Goal: Transaction & Acquisition: Purchase product/service

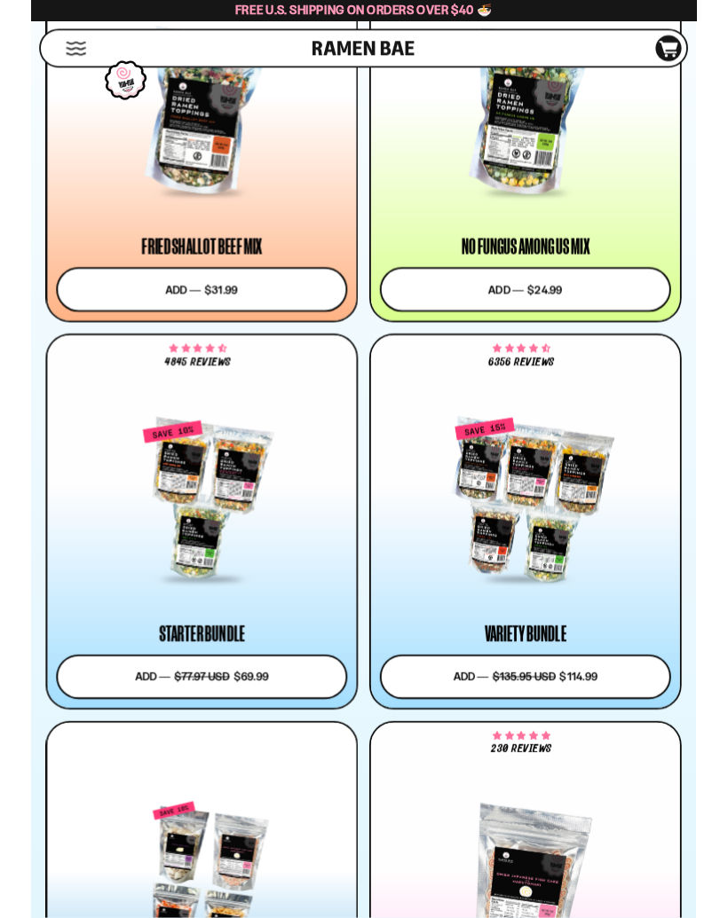
scroll to position [2096, 0]
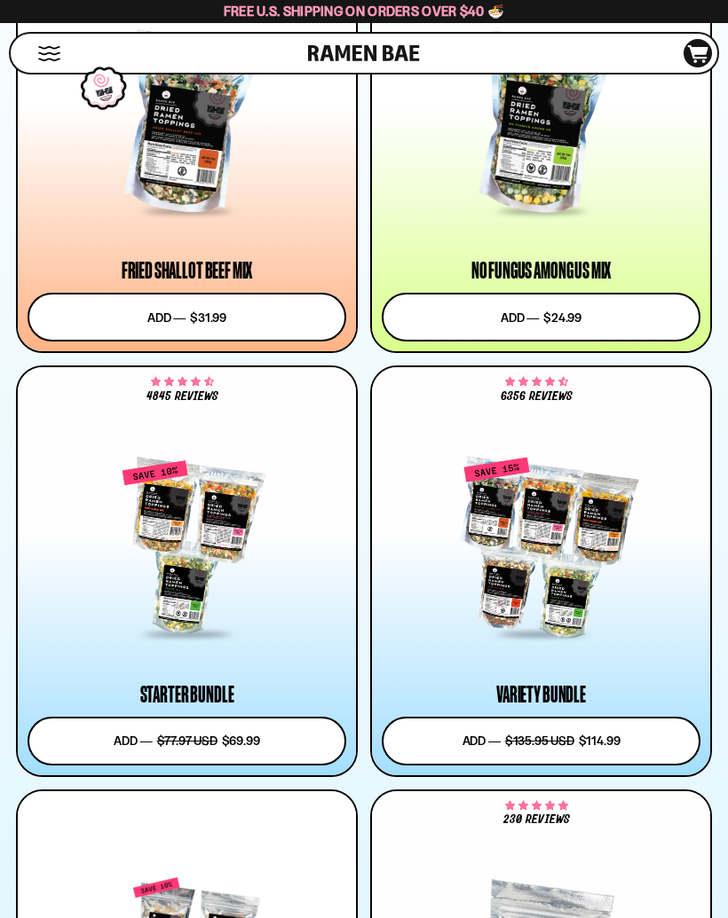
click at [136, 600] on div at bounding box center [187, 548] width 319 height 177
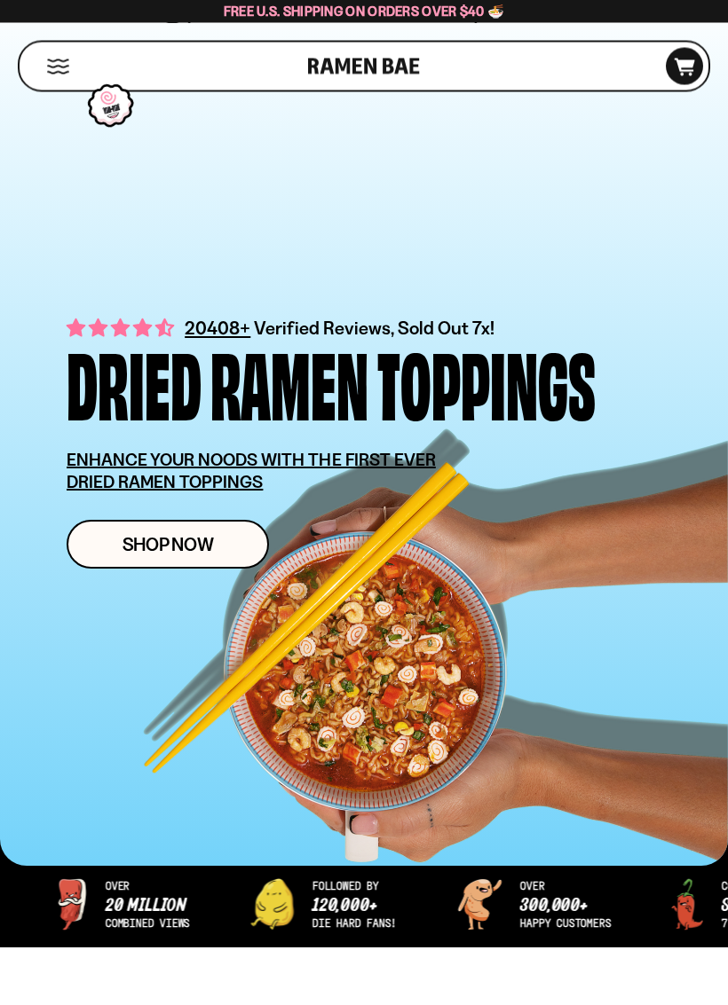
scroll to position [33, 0]
click at [121, 472] on u "ENHANCE YOUR NOODS WITH THE FIRST EVER DRIED RAMEN TOPPINGS" at bounding box center [251, 470] width 369 height 43
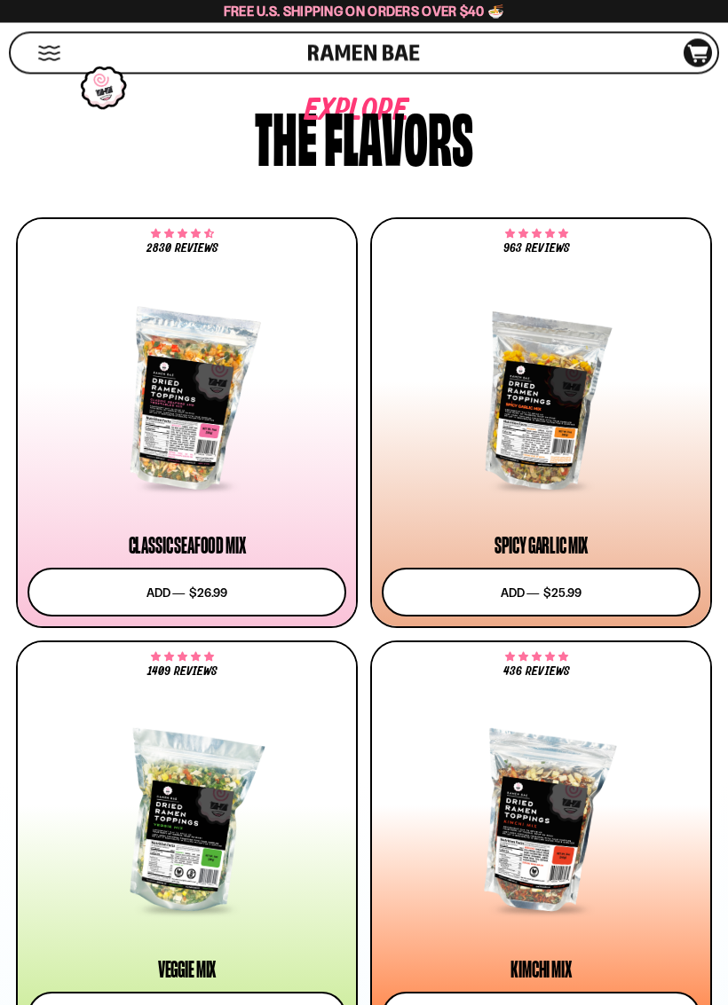
scroll to position [981, 0]
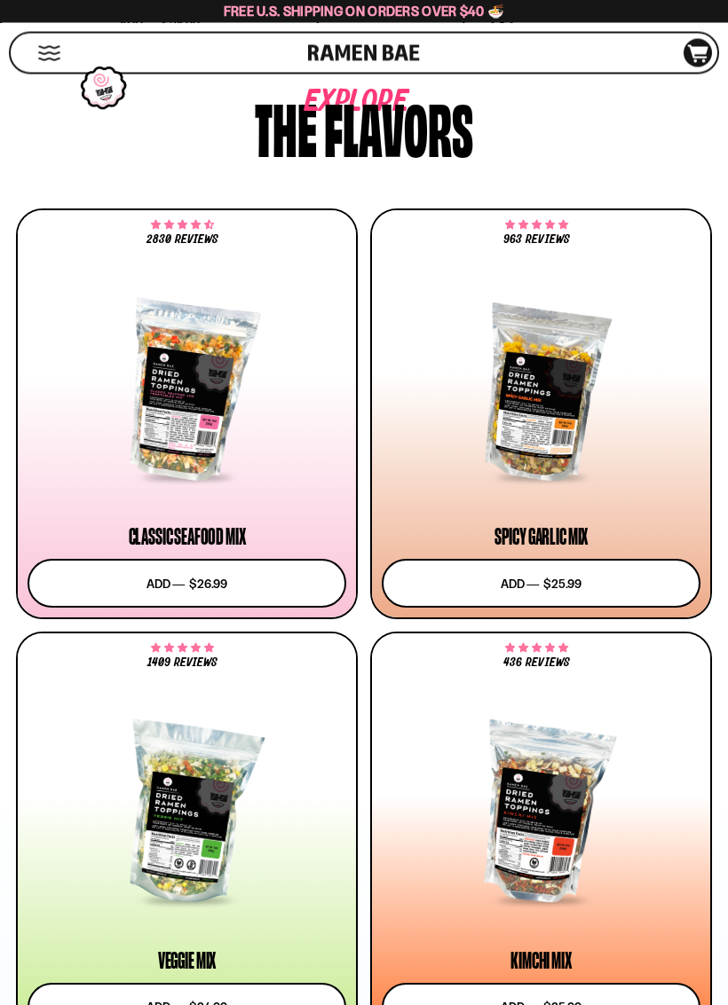
click at [148, 448] on div at bounding box center [187, 391] width 319 height 177
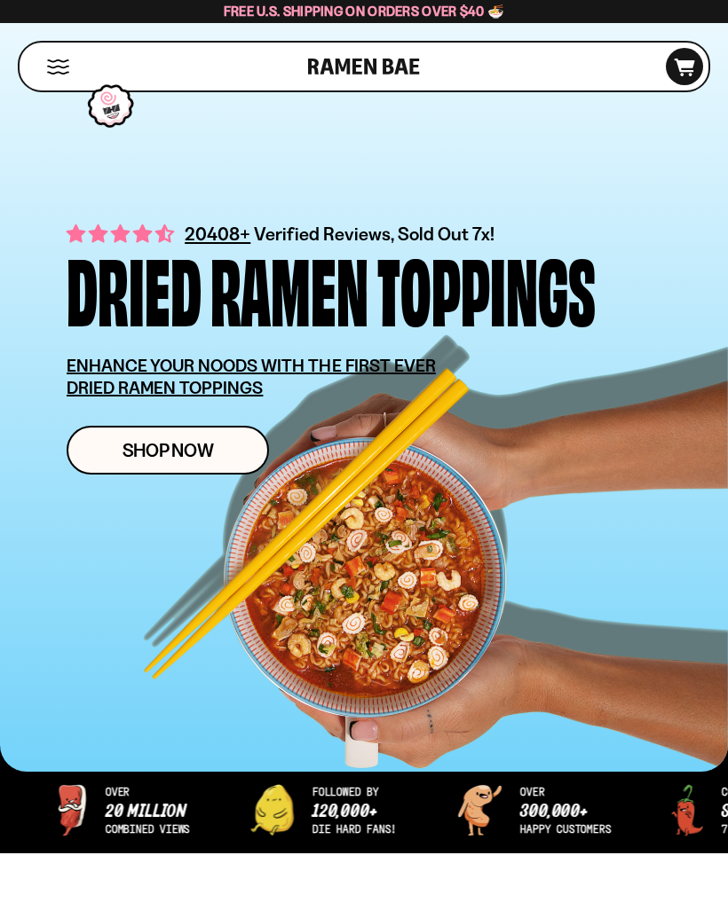
scroll to position [125, 0]
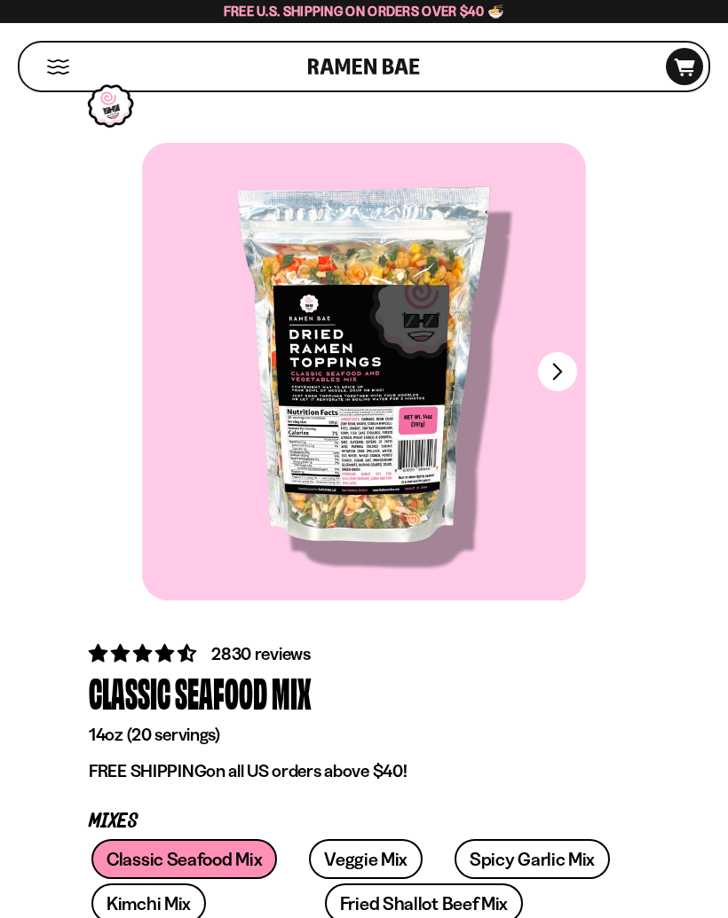
click at [563, 358] on button "FADCB6FD-DFAB-4417-9F21-029242090B77" at bounding box center [557, 371] width 39 height 39
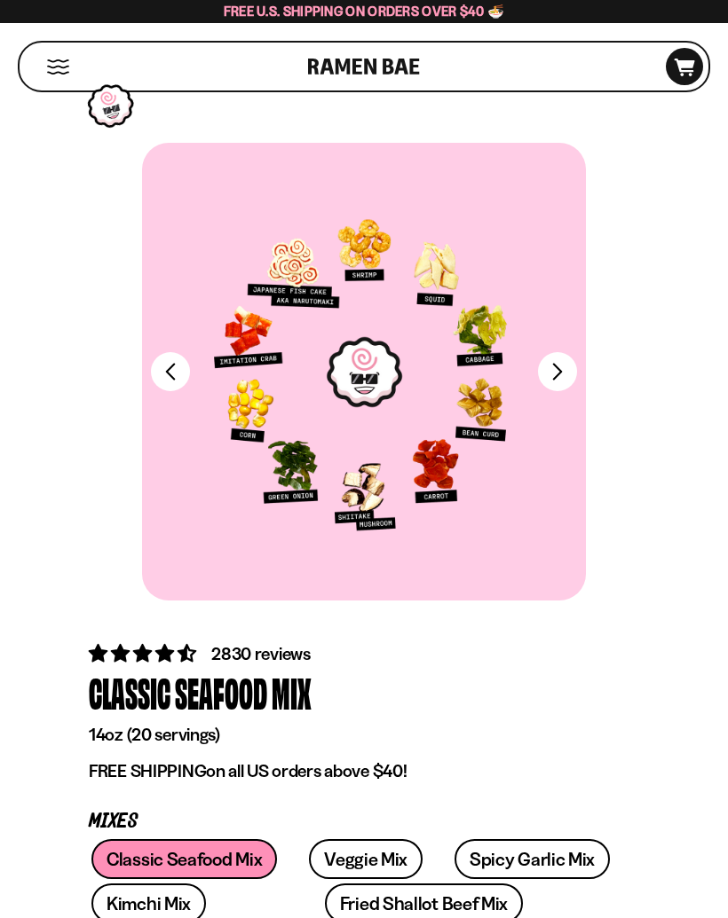
click at [571, 372] on button "FADCB6FD-DFAB-4417-9F21-029242090B77" at bounding box center [557, 371] width 39 height 39
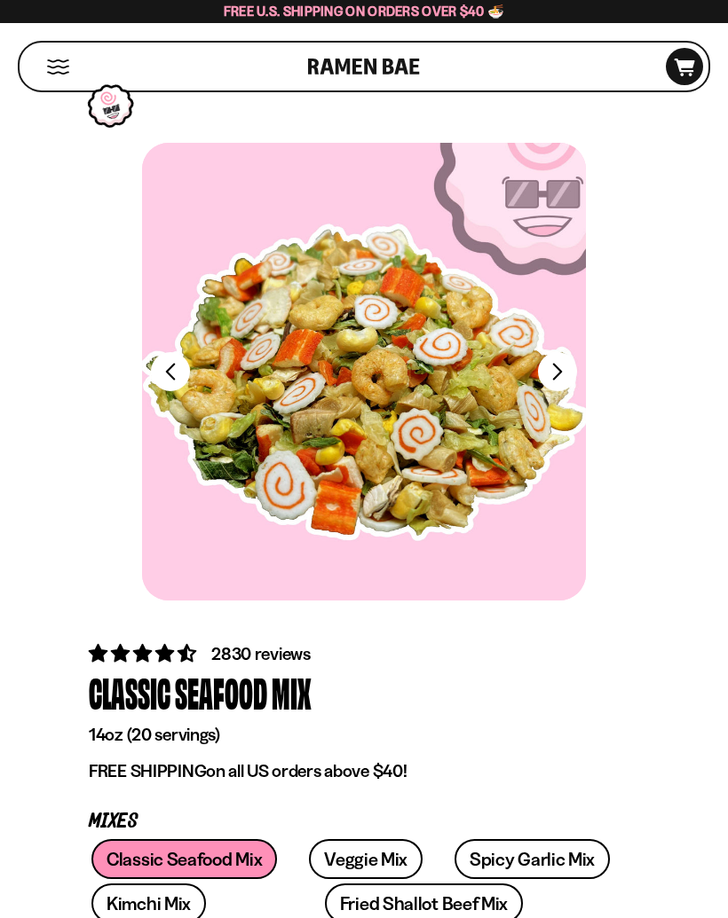
click at [584, 366] on div at bounding box center [364, 372] width 444 height 458
click at [557, 388] on button "FADCB6FD-DFAB-4417-9F21-029242090B77" at bounding box center [557, 371] width 39 height 39
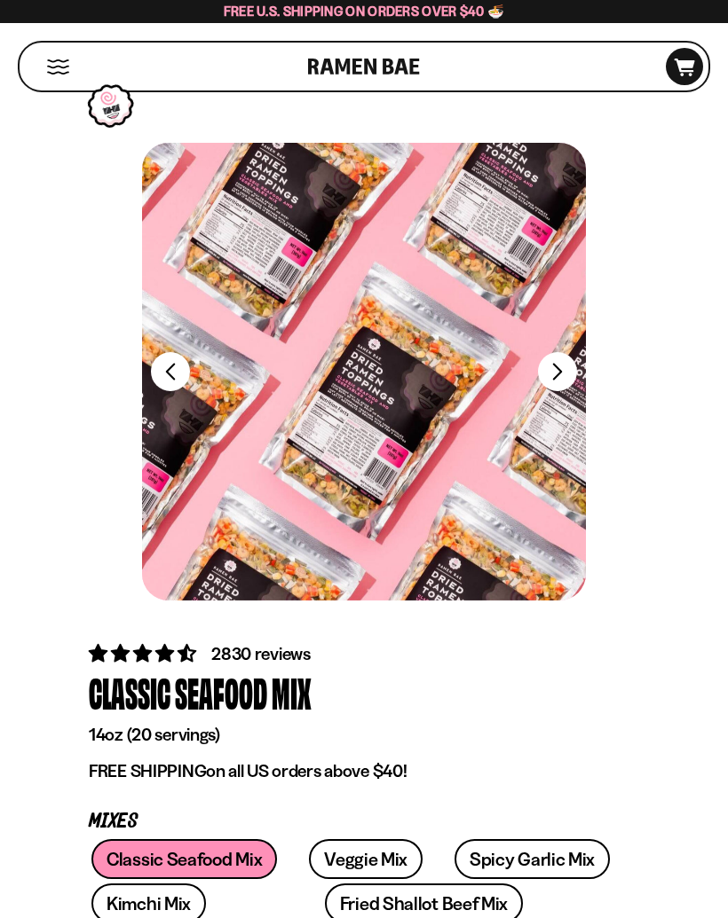
click at [551, 379] on button "FADCB6FD-DFAB-4417-9F21-029242090B77" at bounding box center [557, 371] width 39 height 39
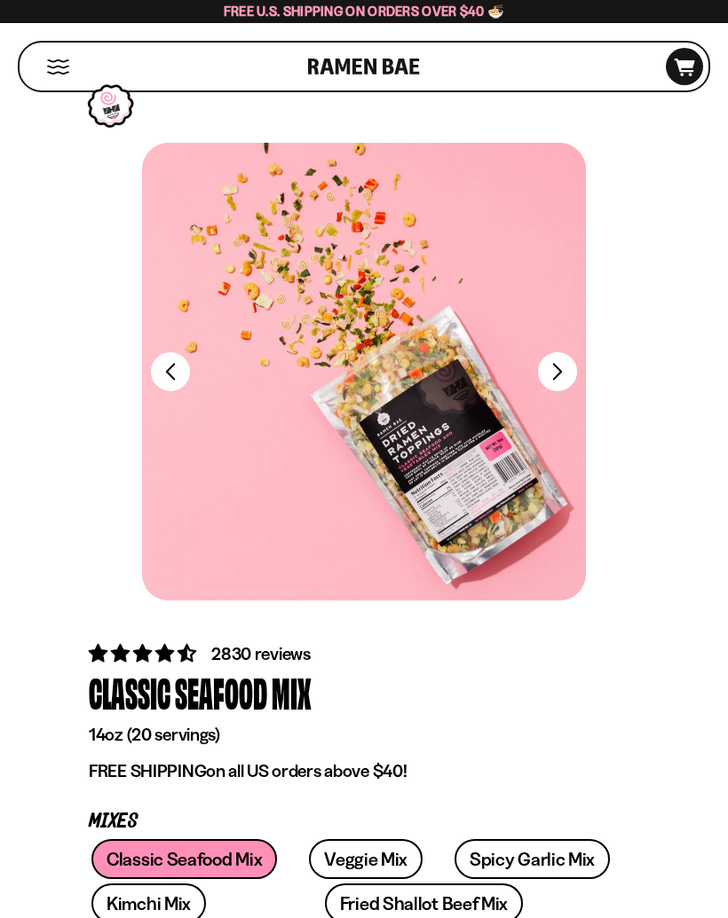
click at [571, 378] on button "FADCB6FD-DFAB-4417-9F21-029242090B77" at bounding box center [557, 371] width 39 height 39
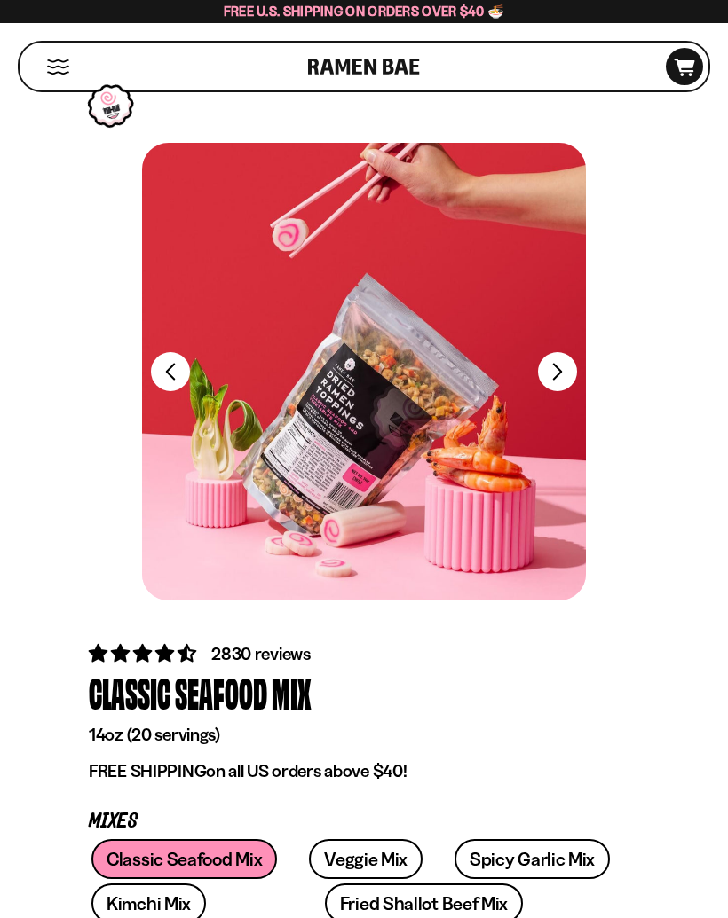
click at [575, 366] on button "FADCB6FD-DFAB-4417-9F21-029242090B77" at bounding box center [557, 371] width 39 height 39
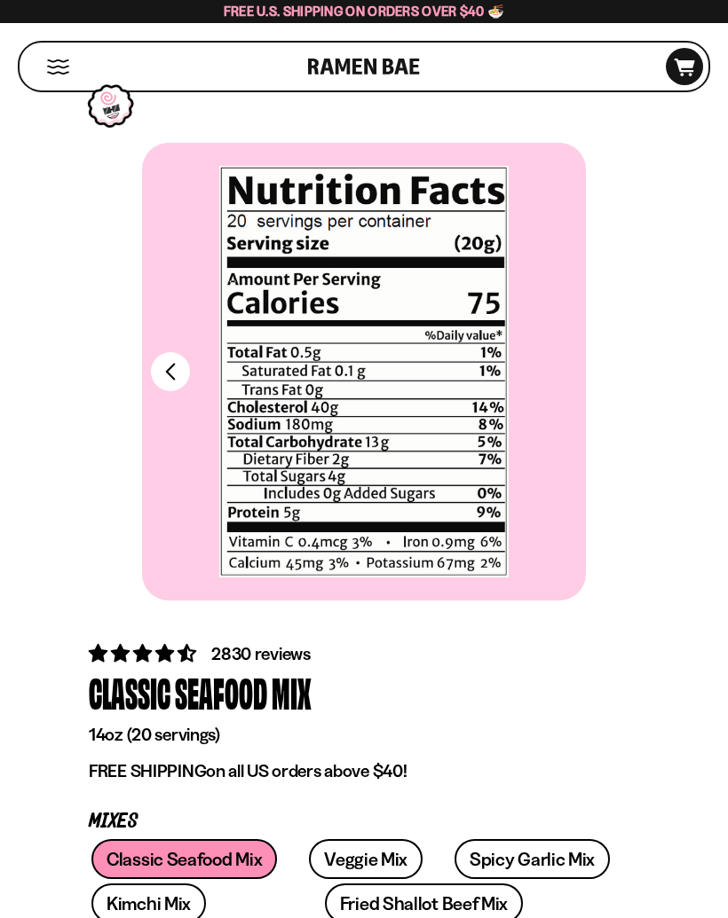
click at [169, 369] on button "FADCB6FD-DFAB-4417-9F21-029242090B77" at bounding box center [170, 371] width 39 height 39
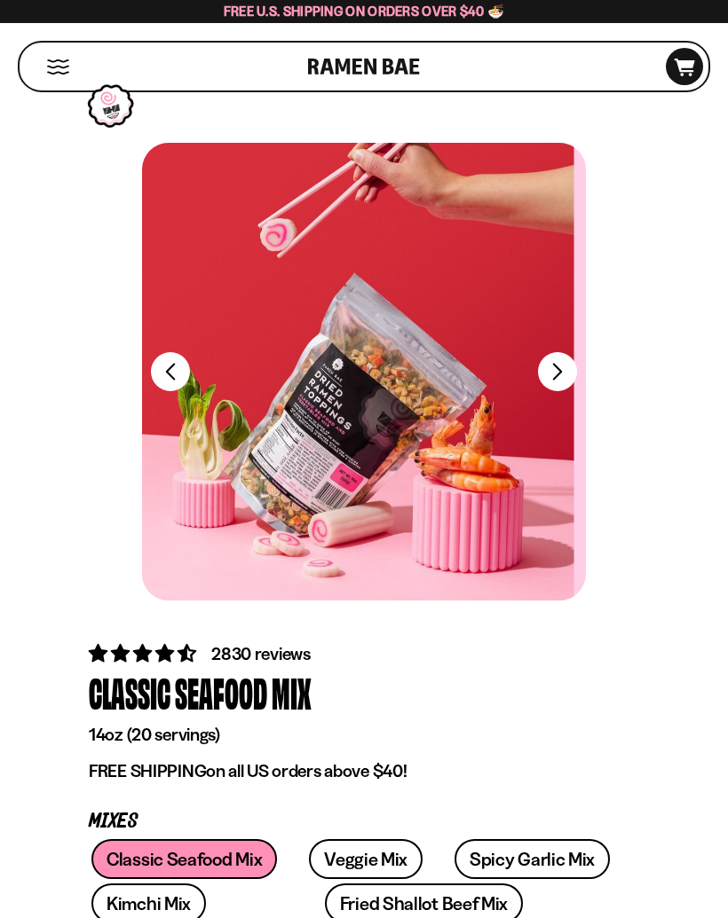
click at [178, 372] on button "FADCB6FD-DFAB-4417-9F21-029242090B77" at bounding box center [170, 371] width 39 height 39
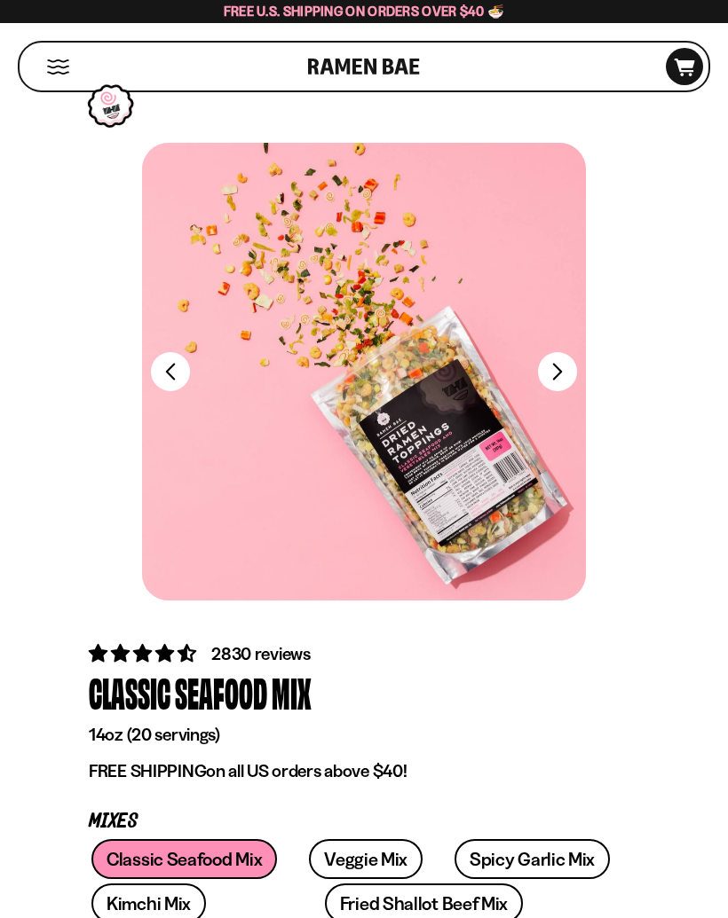
click at [181, 367] on button "FADCB6FD-DFAB-4417-9F21-029242090B77" at bounding box center [170, 371] width 39 height 39
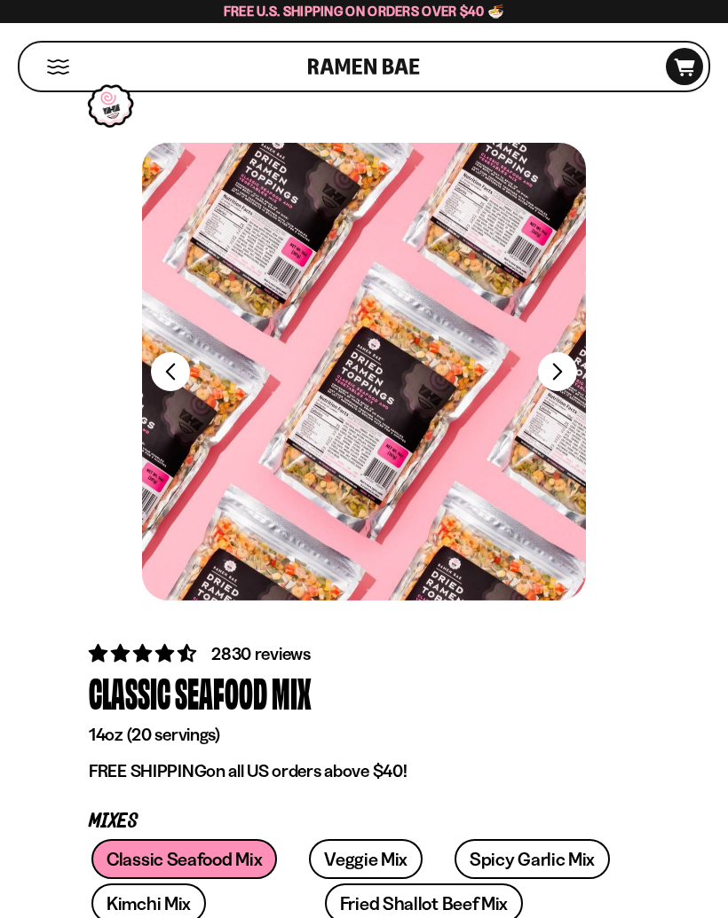
click at [182, 373] on button "FADCB6FD-DFAB-4417-9F21-029242090B77" at bounding box center [170, 371] width 39 height 39
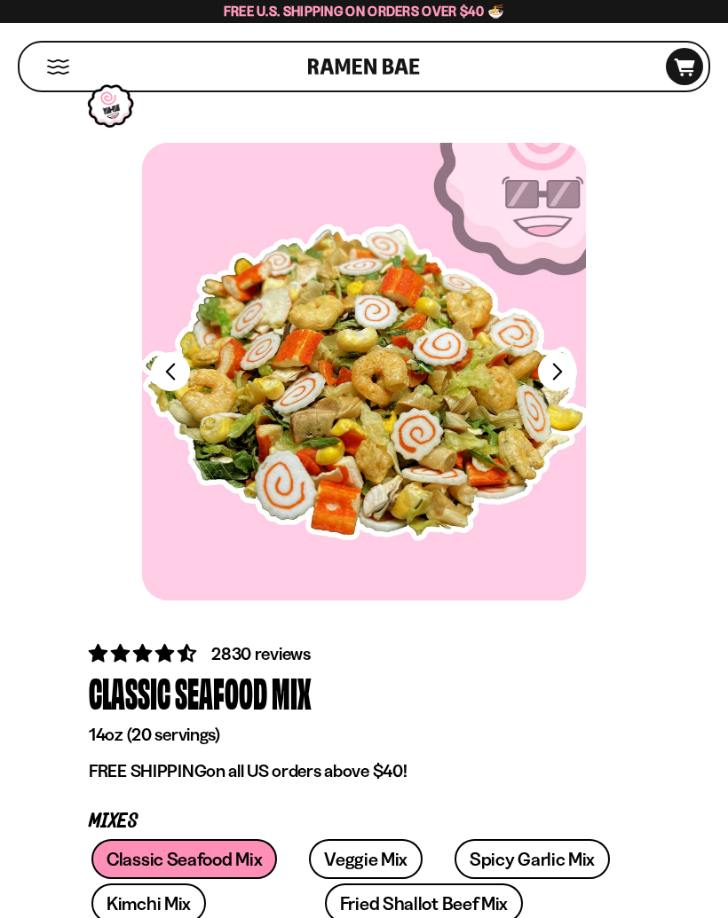
click at [175, 366] on button "FADCB6FD-DFAB-4417-9F21-029242090B77" at bounding box center [170, 371] width 39 height 39
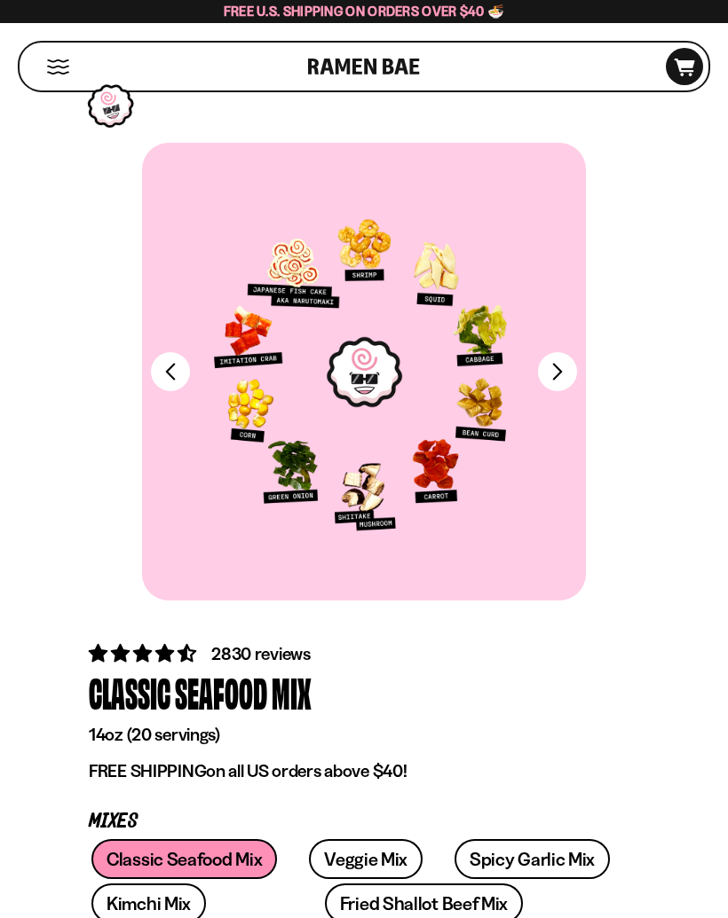
click at [162, 364] on button "FADCB6FD-DFAB-4417-9F21-029242090B77" at bounding box center [170, 371] width 39 height 39
